Goal: Transaction & Acquisition: Book appointment/travel/reservation

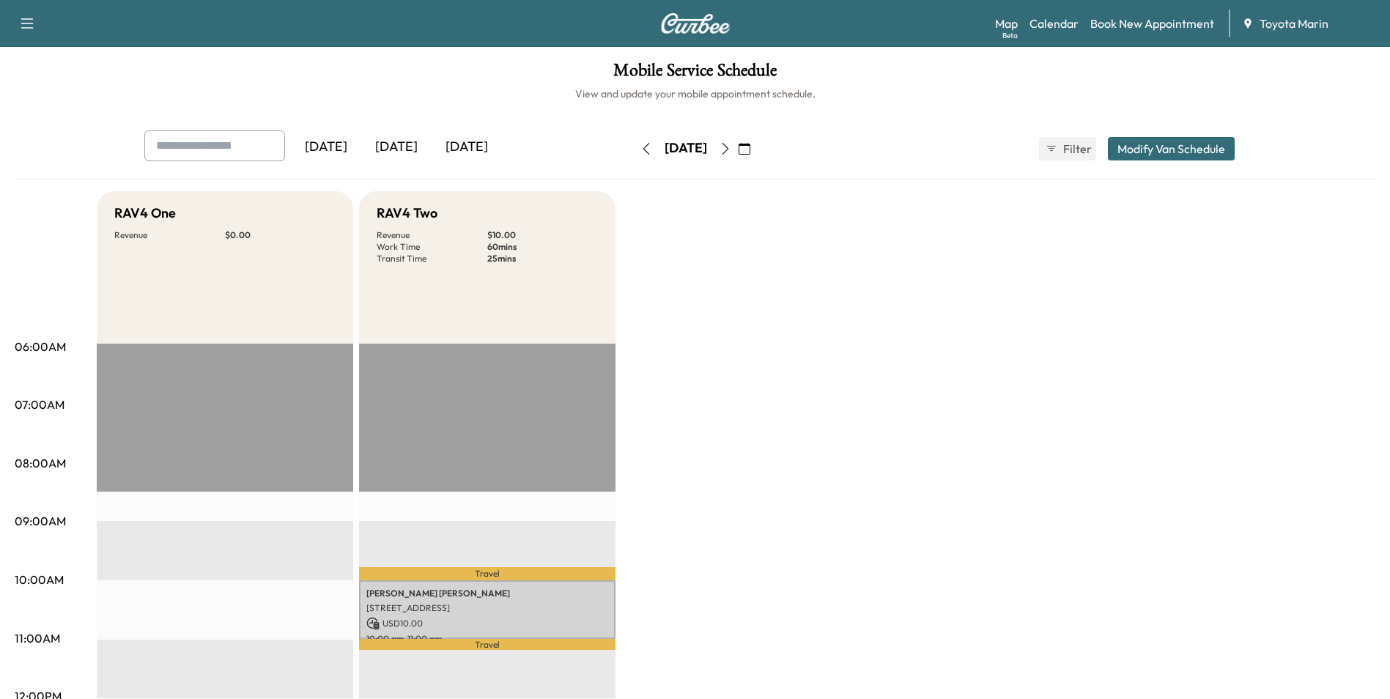
click at [731, 147] on icon "button" at bounding box center [725, 149] width 12 height 12
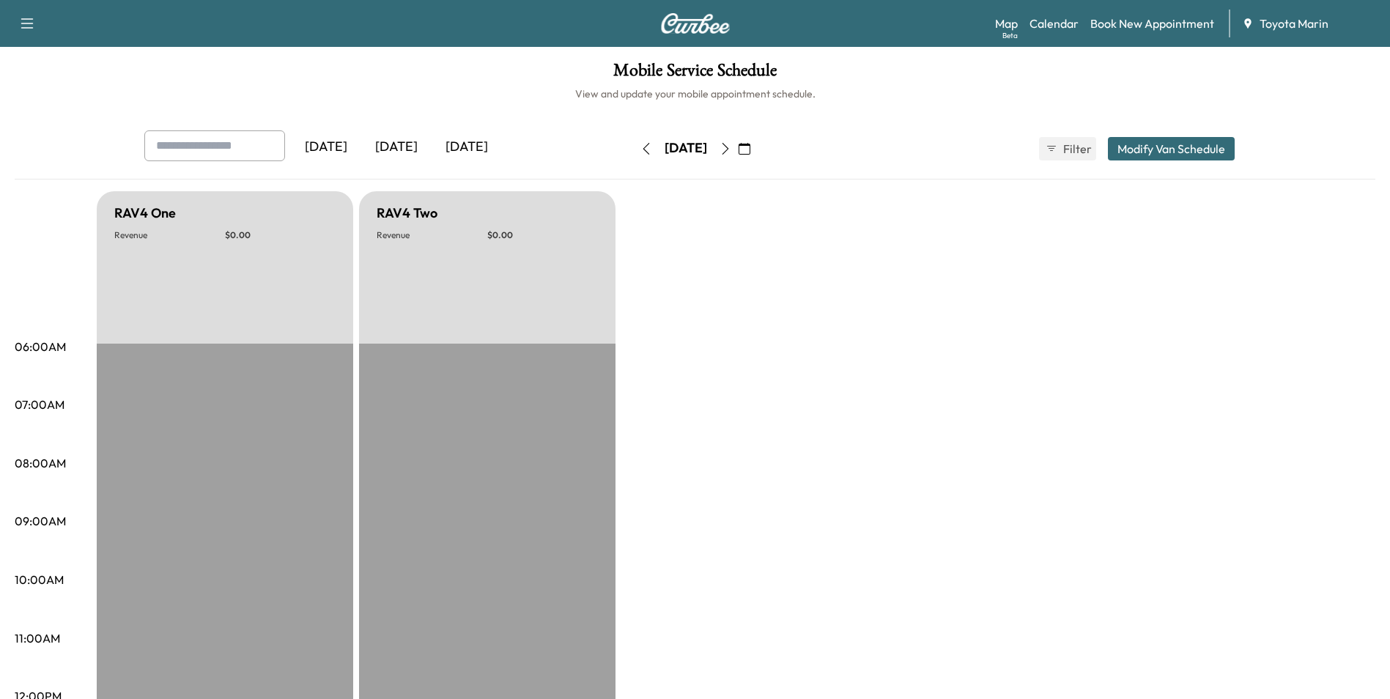
click at [731, 148] on icon "button" at bounding box center [725, 149] width 12 height 12
click at [731, 149] on icon "button" at bounding box center [725, 149] width 12 height 12
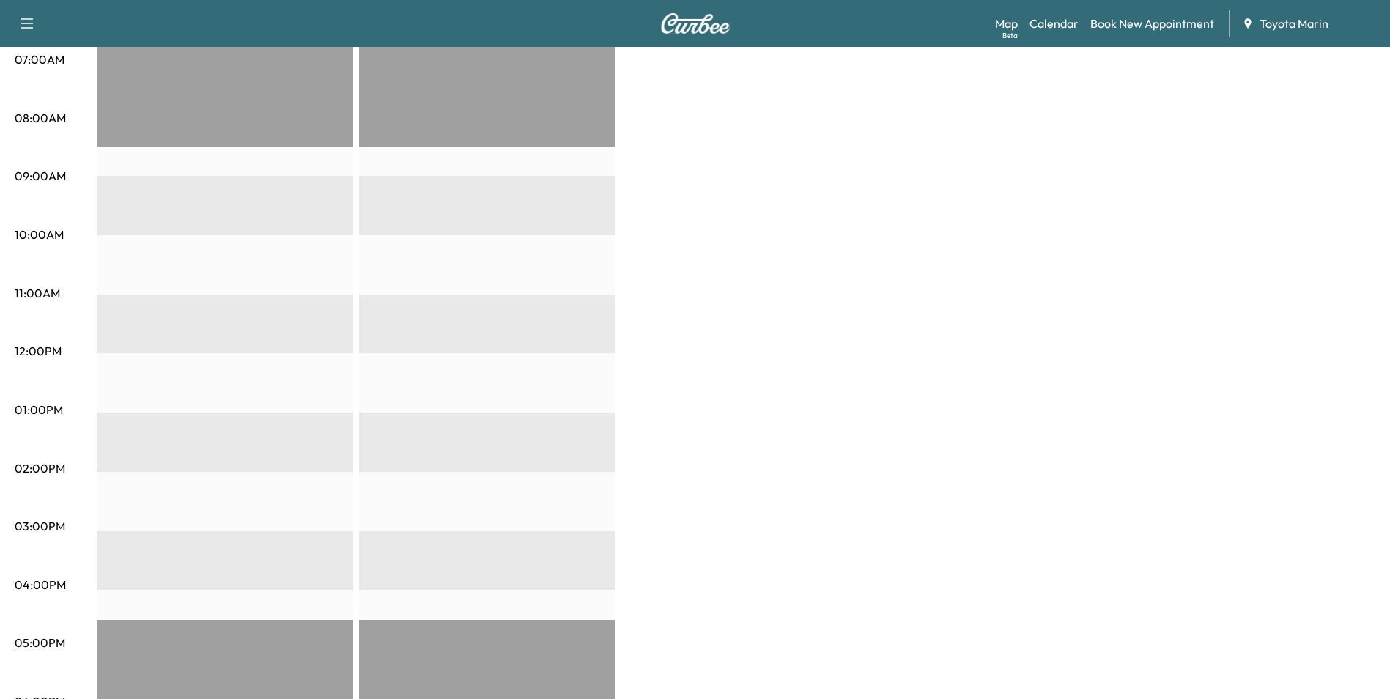
scroll to position [313, 0]
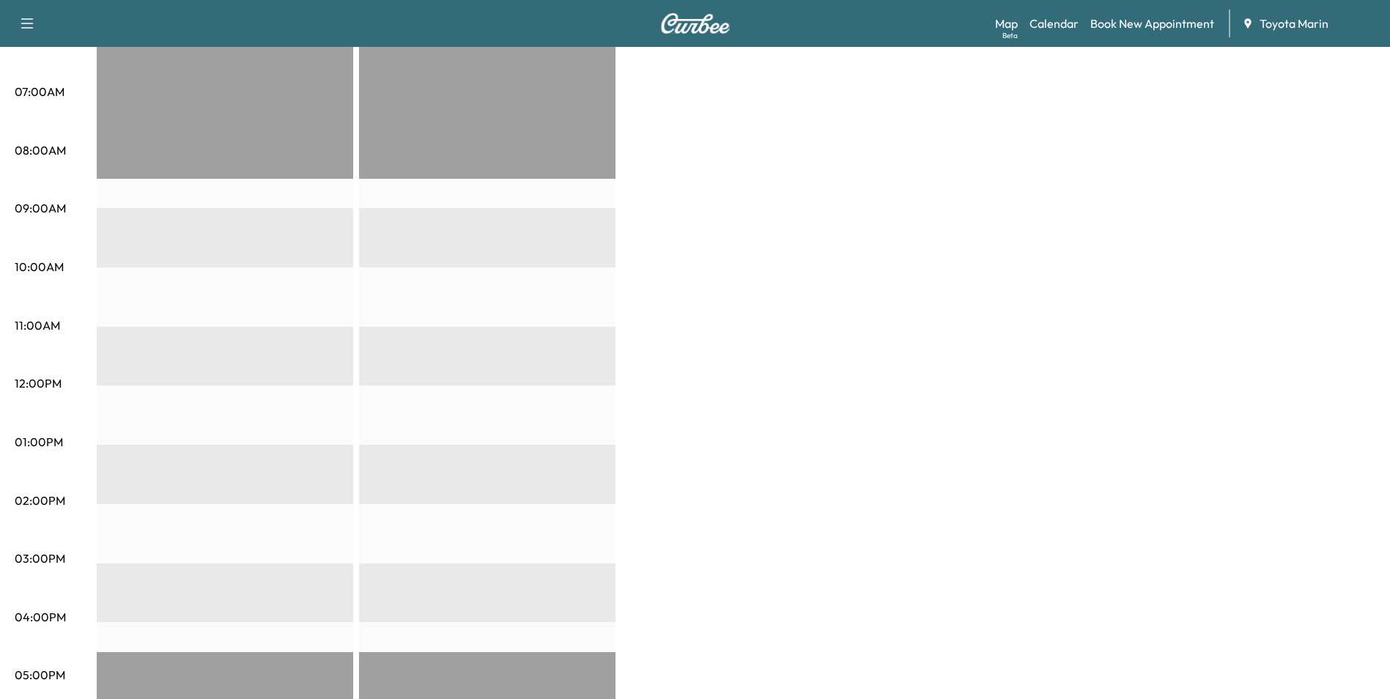
click at [108, 272] on div at bounding box center [225, 504] width 256 height 946
click at [37, 267] on p "10:00AM" at bounding box center [39, 267] width 49 height 18
click at [146, 252] on div at bounding box center [225, 504] width 256 height 946
click at [1136, 24] on link "Book New Appointment" at bounding box center [1152, 24] width 124 height 18
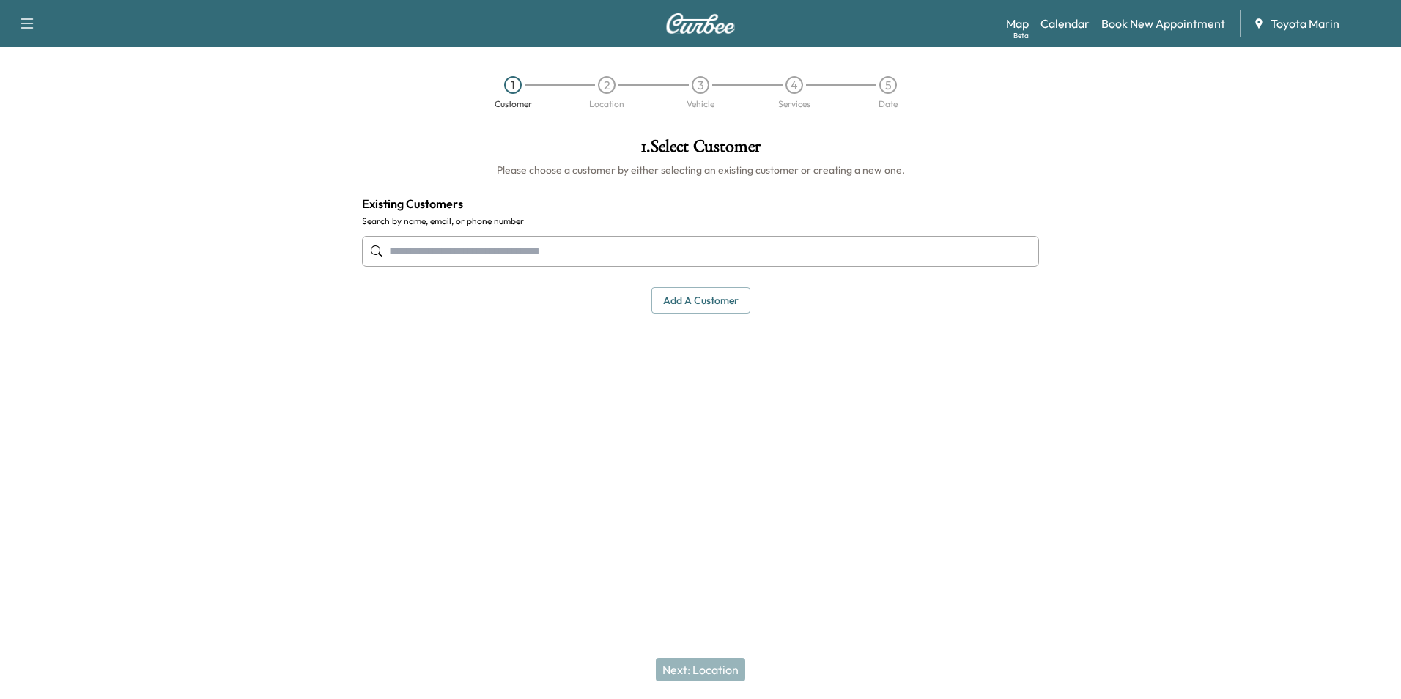
click at [526, 251] on input "text" at bounding box center [700, 251] width 677 height 31
drag, startPoint x: 464, startPoint y: 248, endPoint x: 480, endPoint y: 246, distance: 15.5
click at [468, 248] on input "text" at bounding box center [700, 251] width 677 height 31
type input "**********"
click at [608, 253] on input "text" at bounding box center [700, 251] width 677 height 31
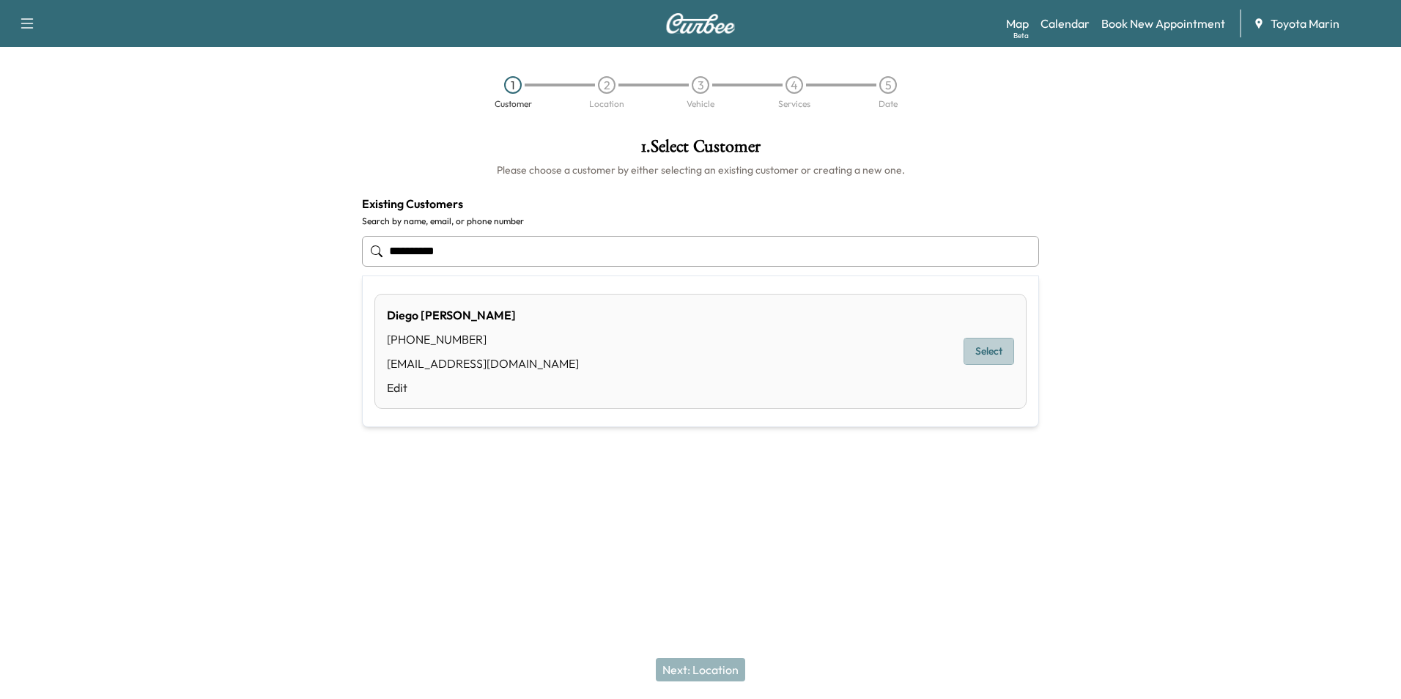
click at [985, 352] on button "Select" at bounding box center [988, 351] width 51 height 27
type input "**********"
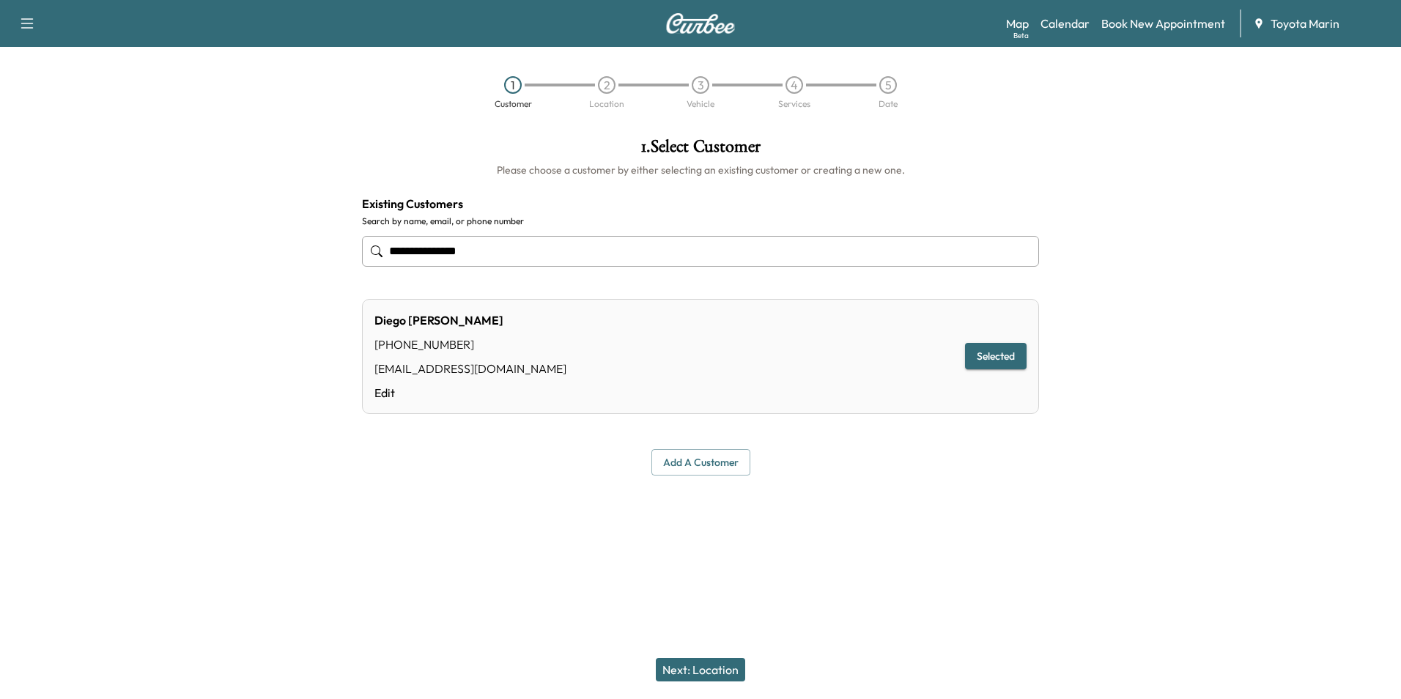
click at [1001, 358] on button "Selected" at bounding box center [996, 356] width 62 height 27
click at [711, 667] on button "Next: Location" at bounding box center [700, 669] width 89 height 23
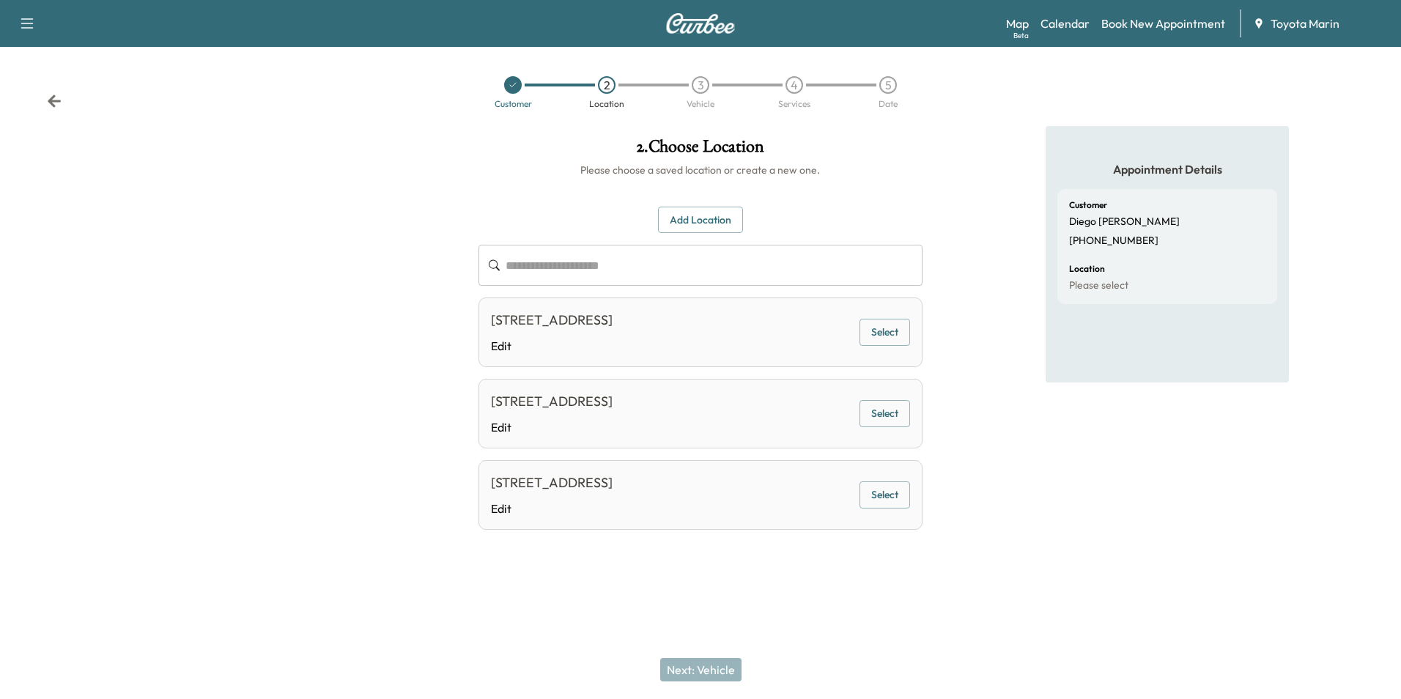
click at [883, 414] on button "Select" at bounding box center [884, 413] width 51 height 27
click at [711, 667] on button "Next: Vehicle" at bounding box center [700, 669] width 81 height 23
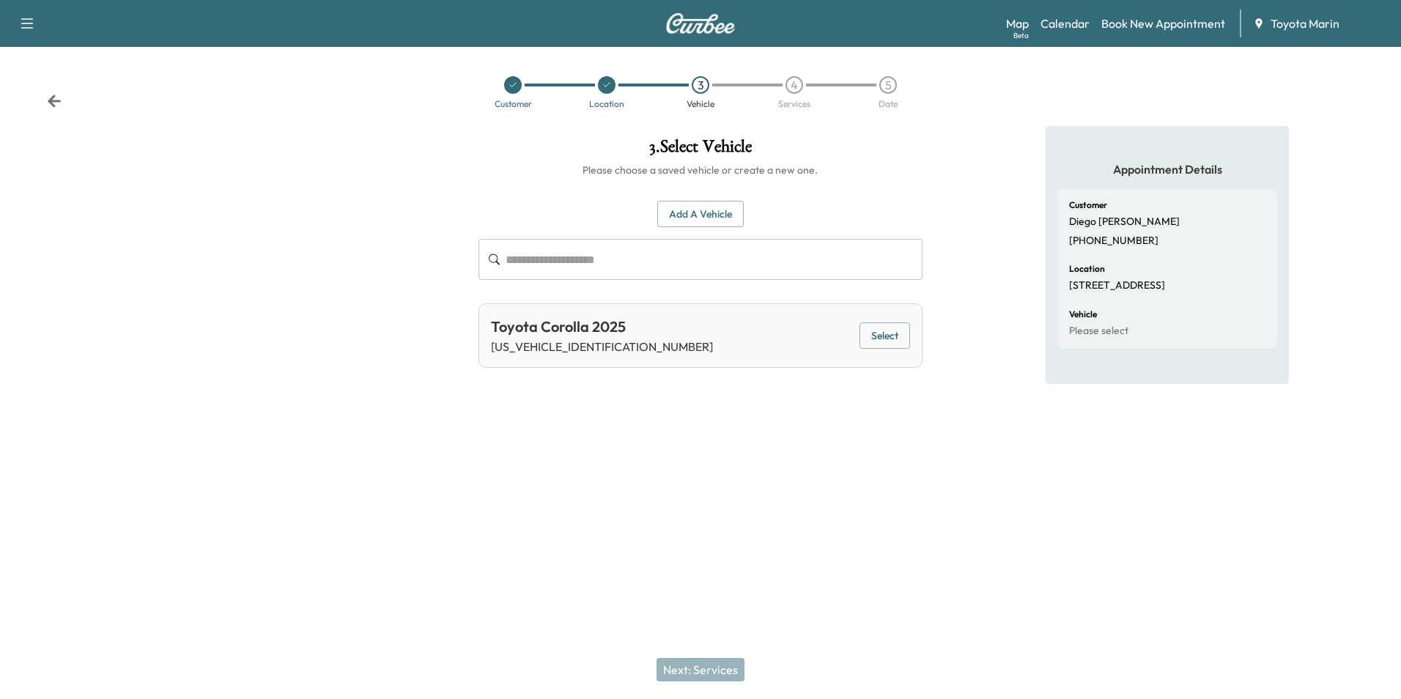
click at [886, 333] on button "Select" at bounding box center [884, 335] width 51 height 27
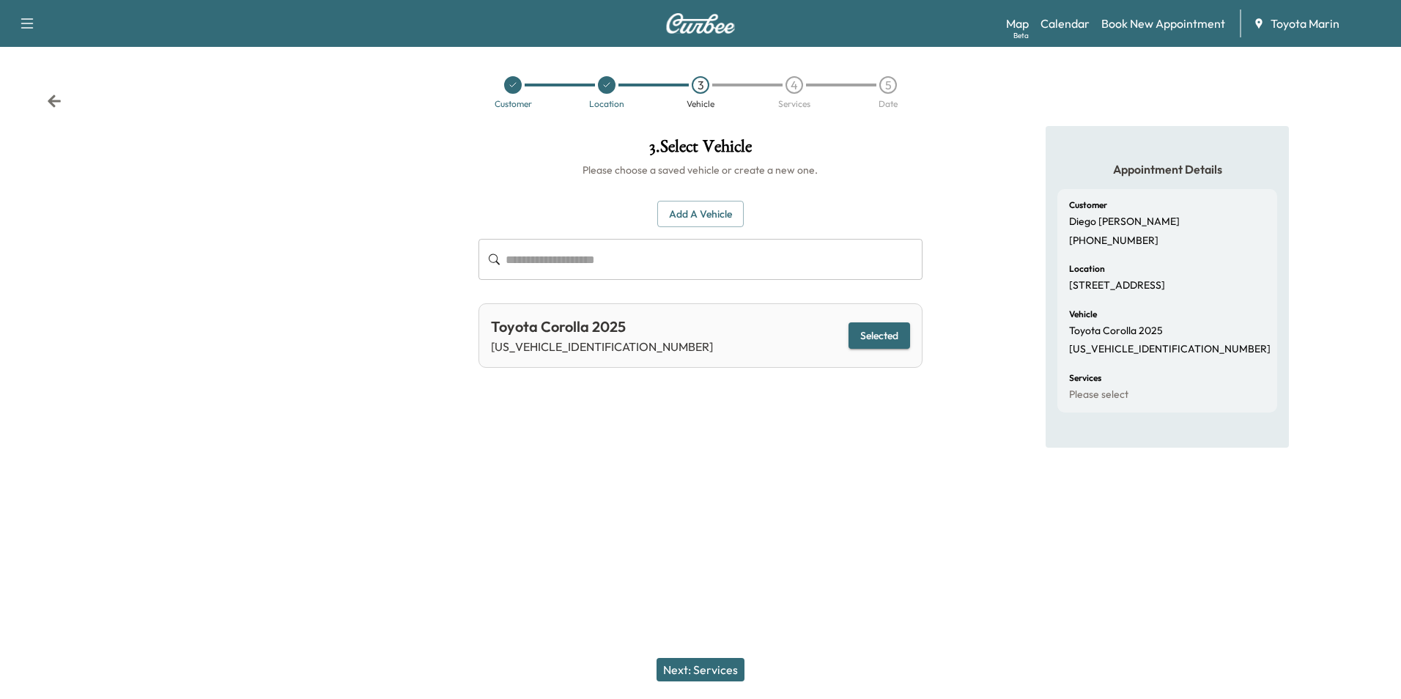
click at [694, 669] on button "Next: Services" at bounding box center [700, 669] width 88 height 23
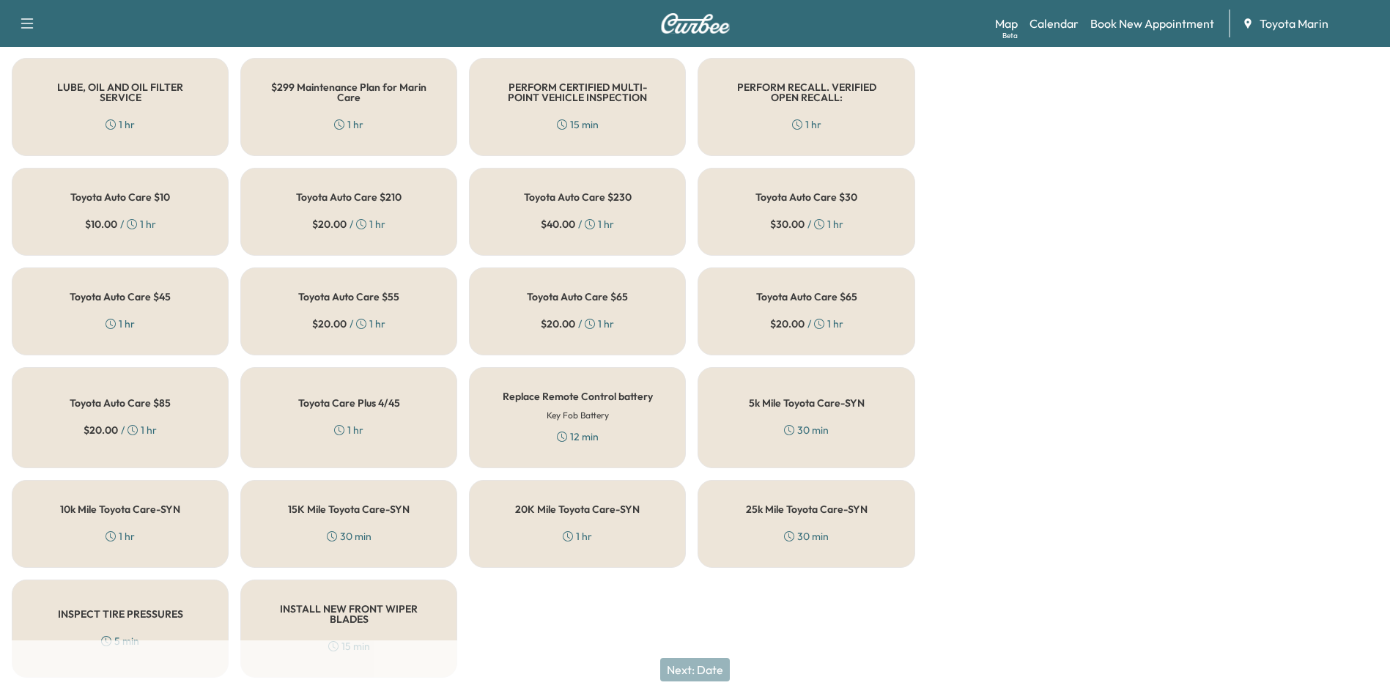
scroll to position [513, 0]
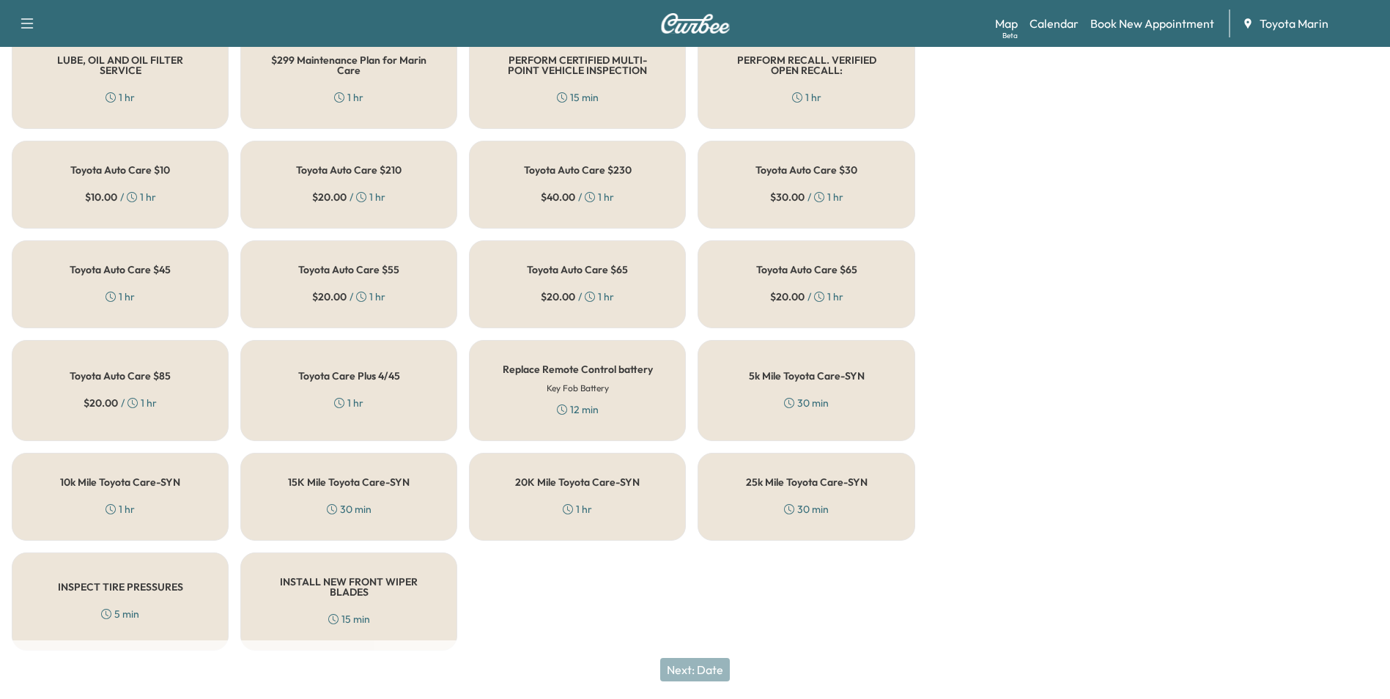
click at [809, 381] on h5 "5k Mile Toyota Care-SYN" at bounding box center [807, 376] width 116 height 10
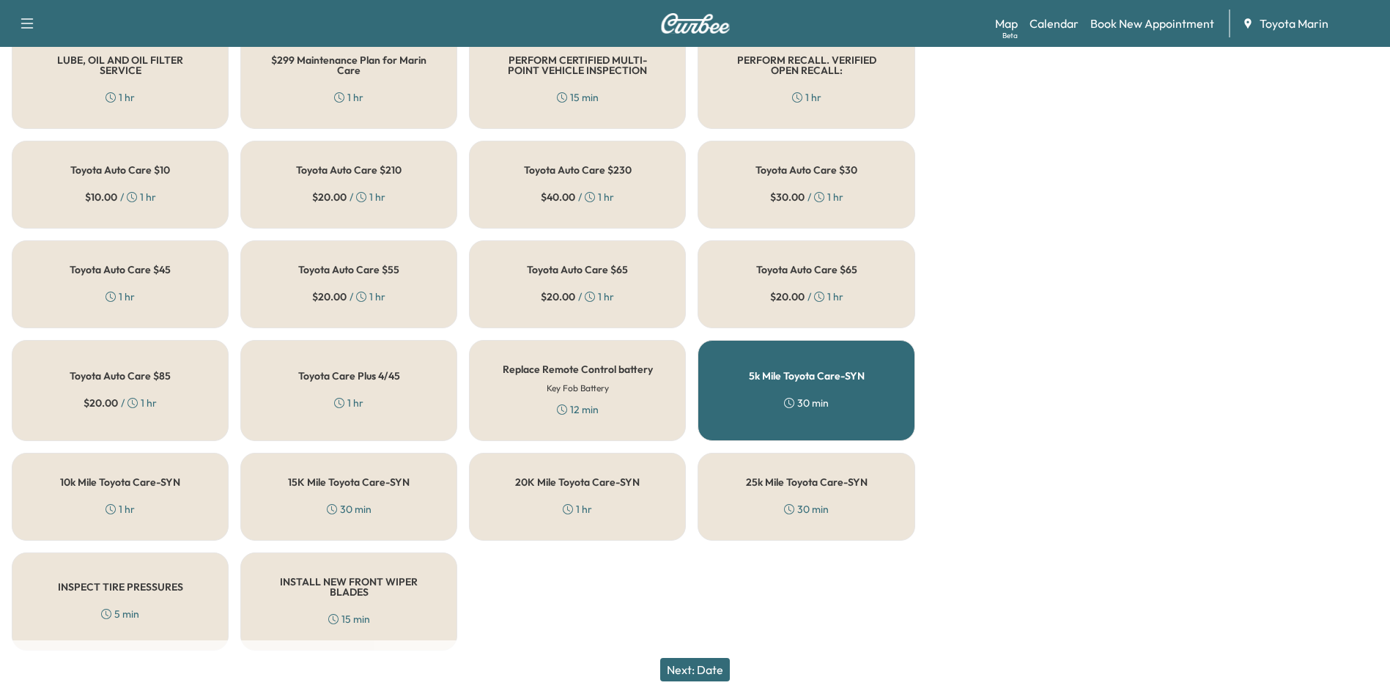
click at [702, 669] on button "Next: Date" at bounding box center [695, 669] width 70 height 23
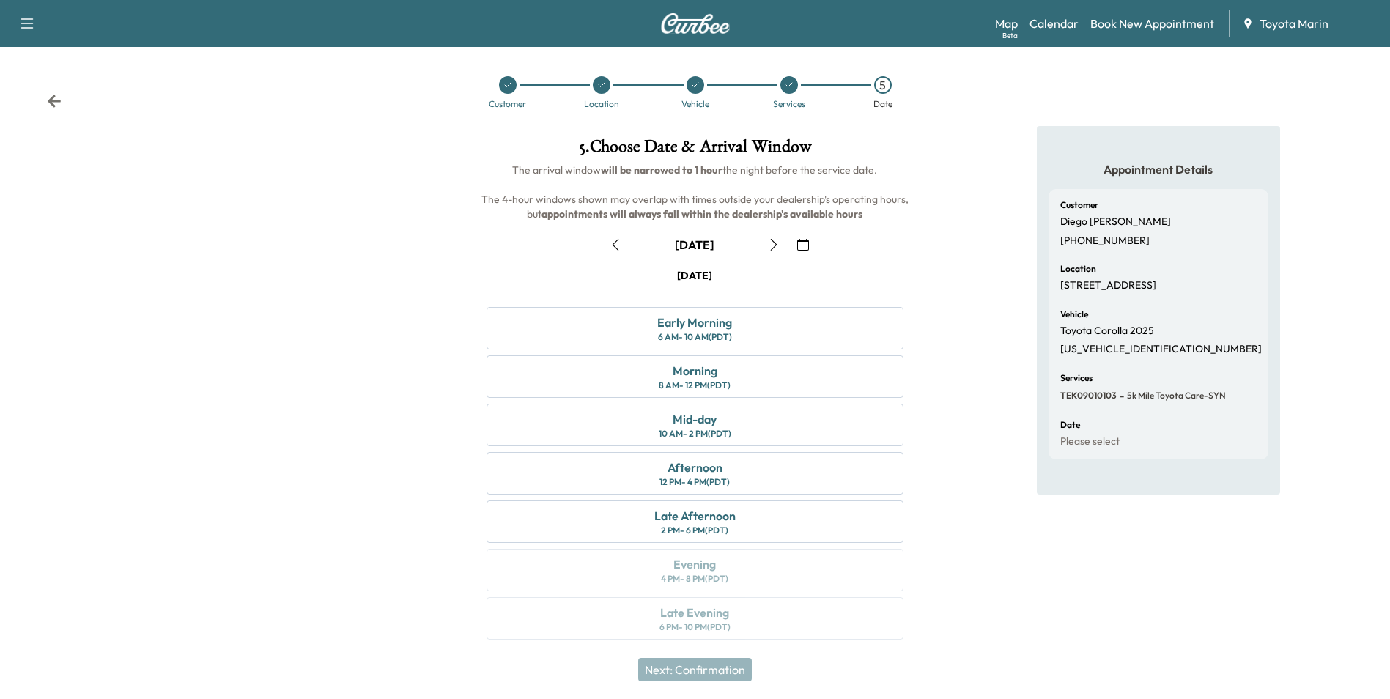
click at [771, 245] on icon "button" at bounding box center [774, 245] width 12 height 12
click at [774, 246] on icon "button" at bounding box center [774, 245] width 12 height 12
click at [682, 324] on div "Early Morning" at bounding box center [694, 323] width 75 height 18
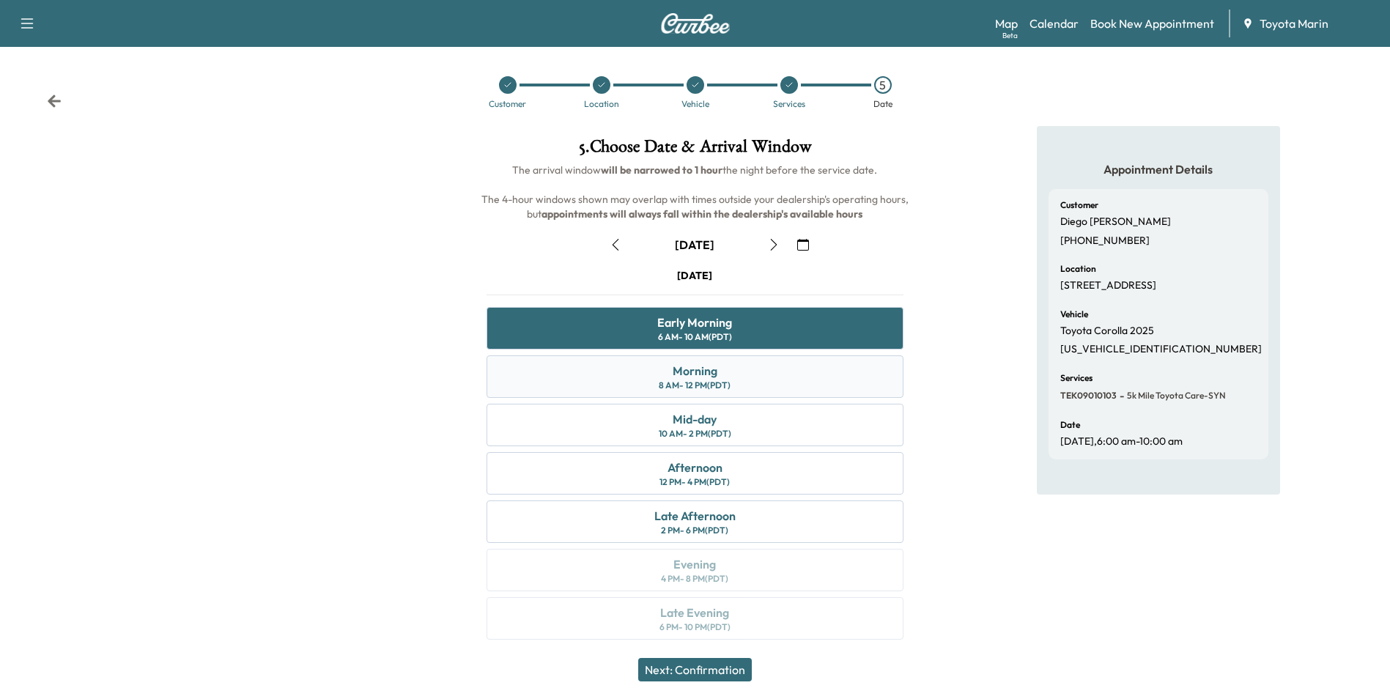
click at [677, 383] on div "8 AM - 12 PM (PDT)" at bounding box center [695, 385] width 72 height 12
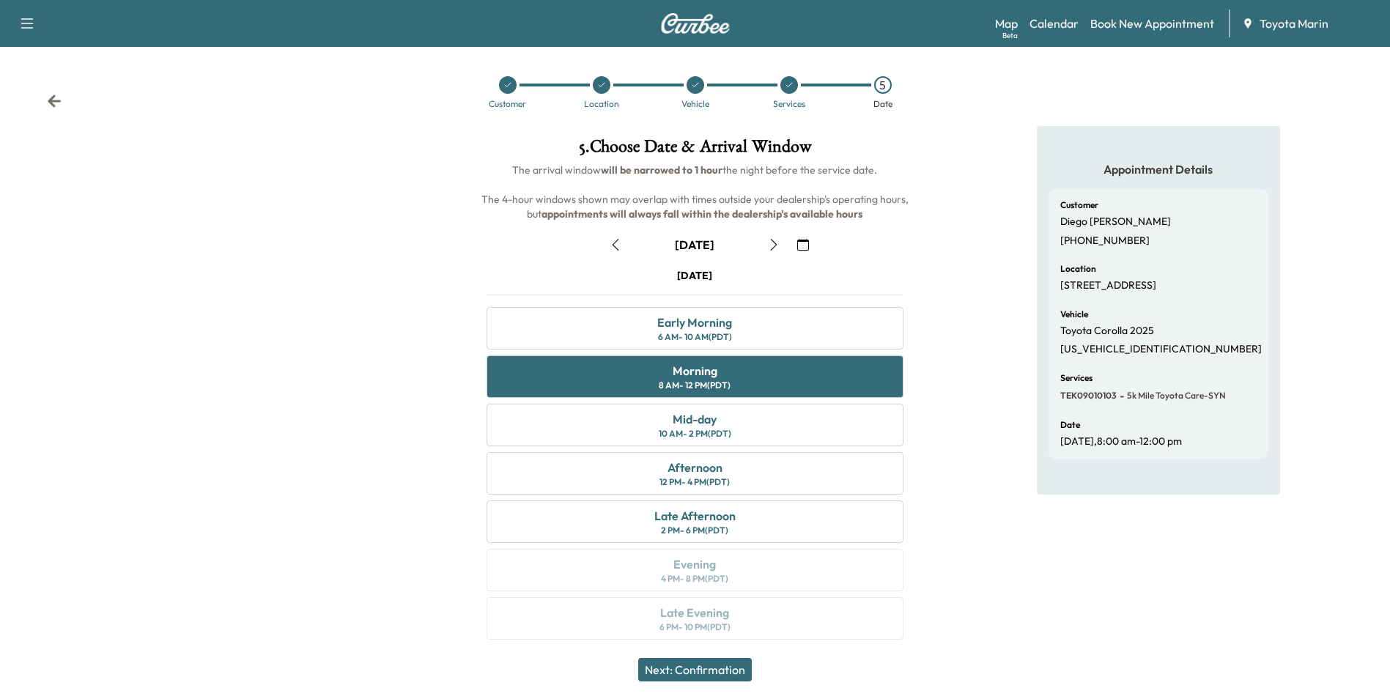
click at [705, 667] on button "Next: Confirmation" at bounding box center [695, 669] width 114 height 23
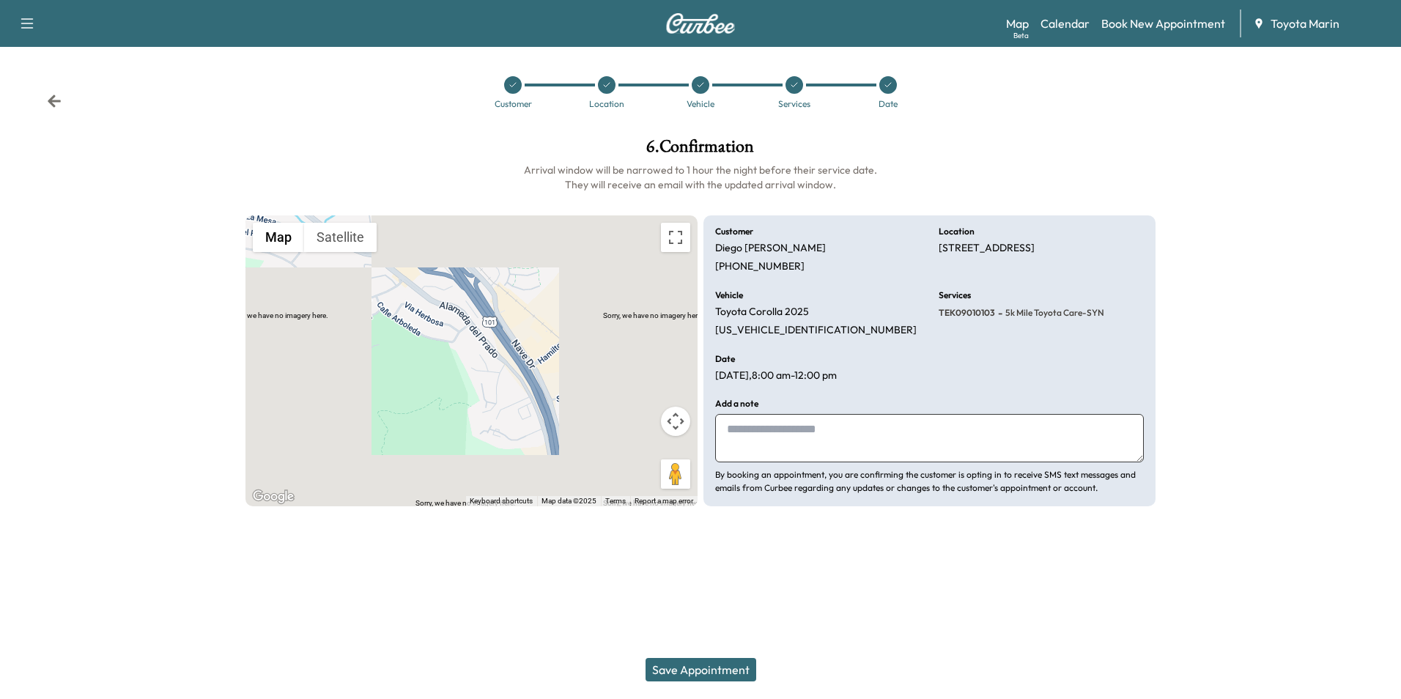
click at [708, 668] on button "Save Appointment" at bounding box center [700, 669] width 111 height 23
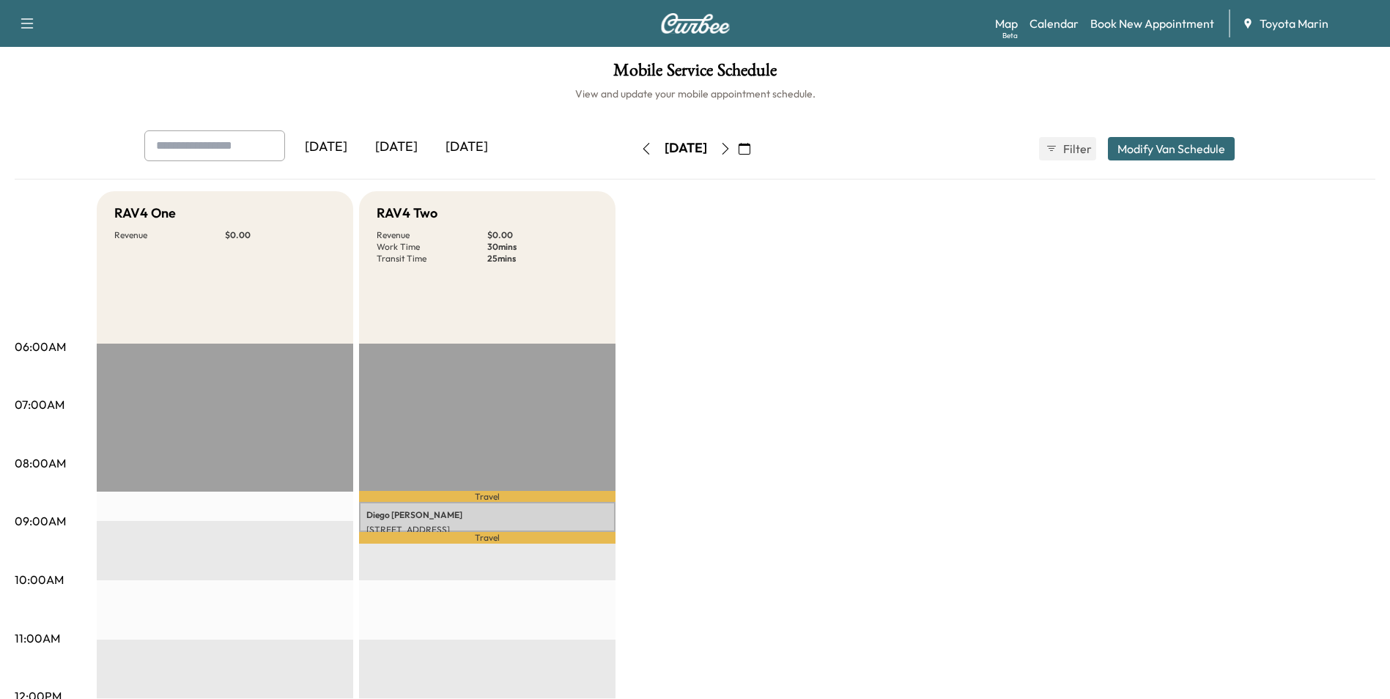
click at [204, 105] on div "Mobile Service Schedule View and update your mobile appointment schedule. [DATE…" at bounding box center [695, 676] width 1390 height 1258
